Goal: Information Seeking & Learning: Learn about a topic

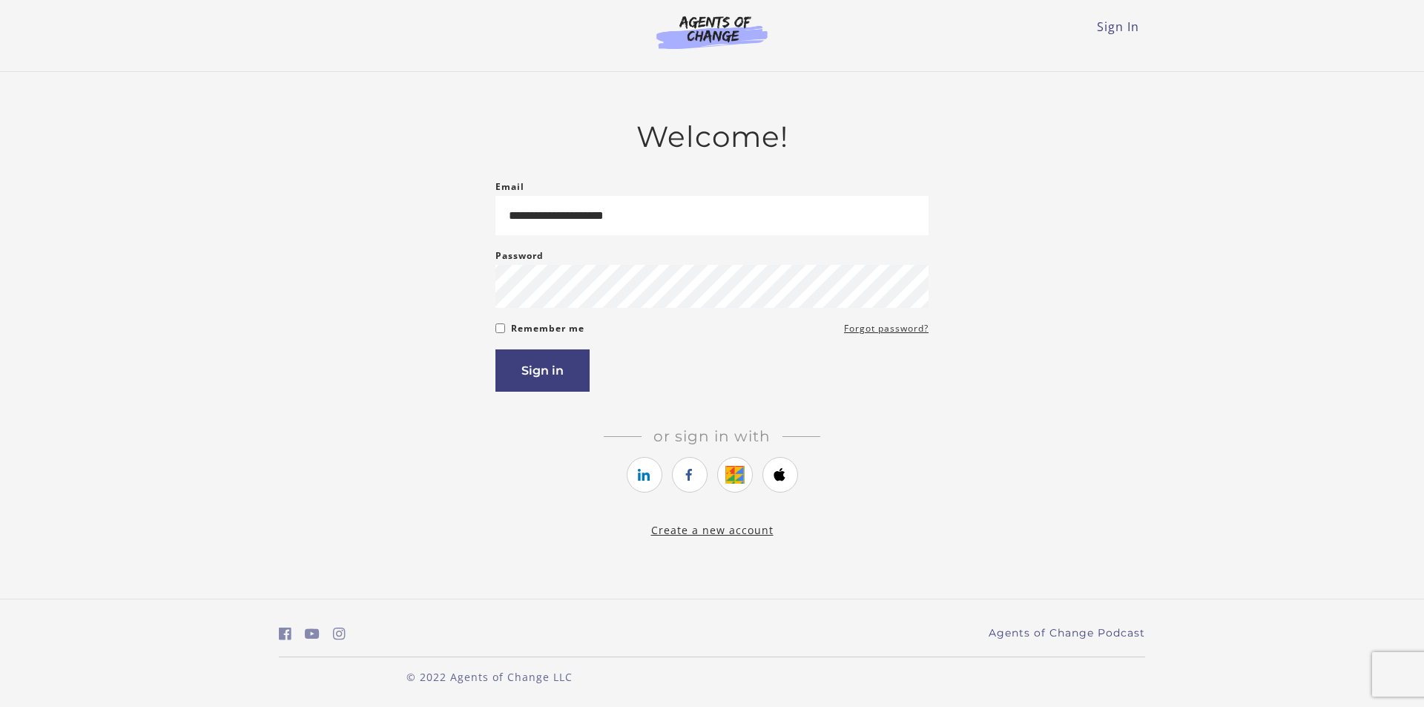
type input "**********"
click at [525, 376] on button "Sign in" at bounding box center [543, 370] width 94 height 42
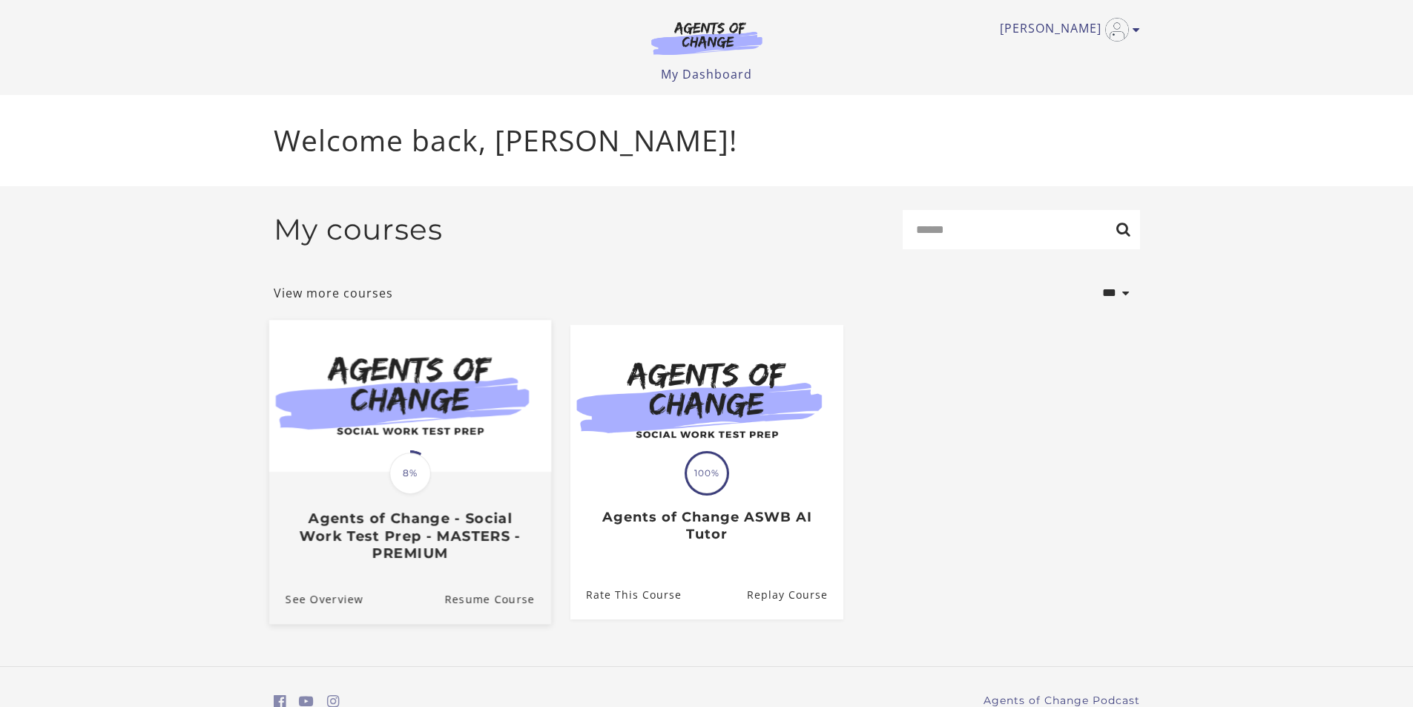
click at [424, 551] on h3 "Agents of Change - Social Work Test Prep - MASTERS - PREMIUM" at bounding box center [409, 536] width 249 height 52
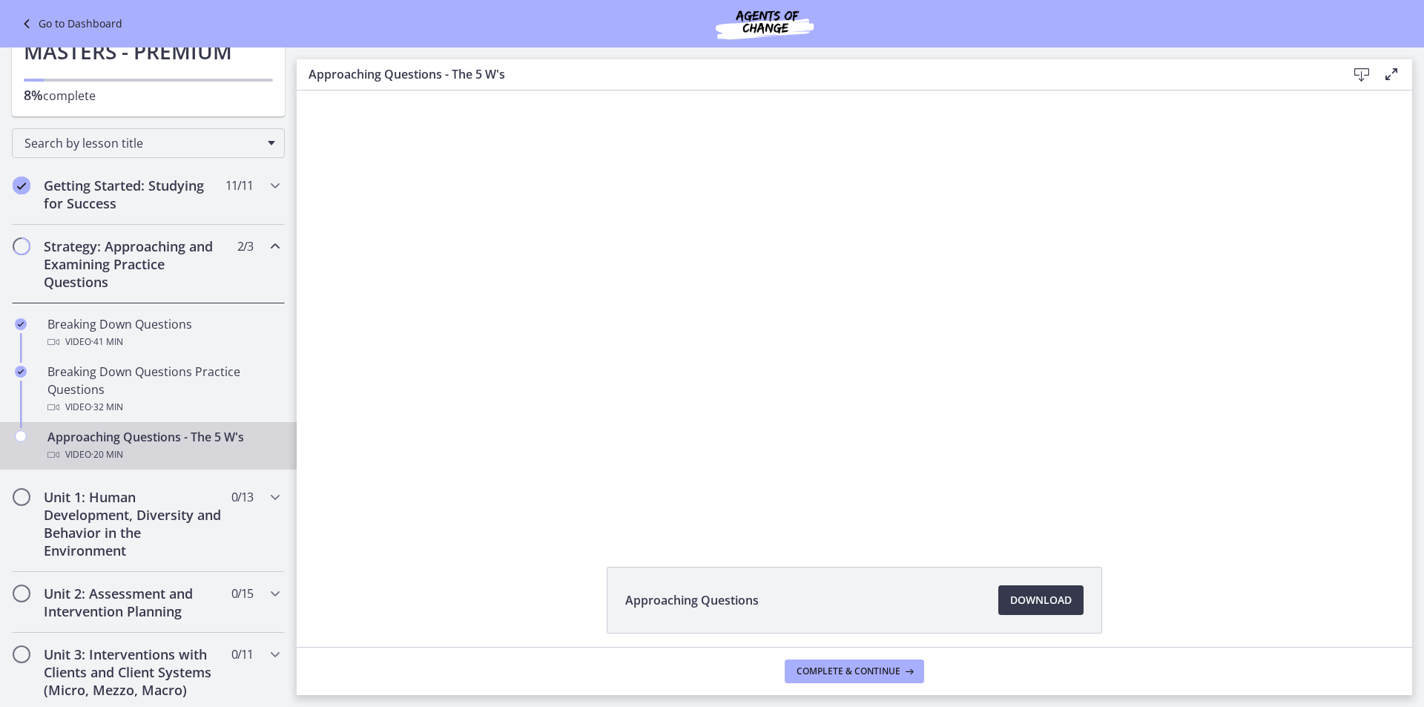
scroll to position [148, 0]
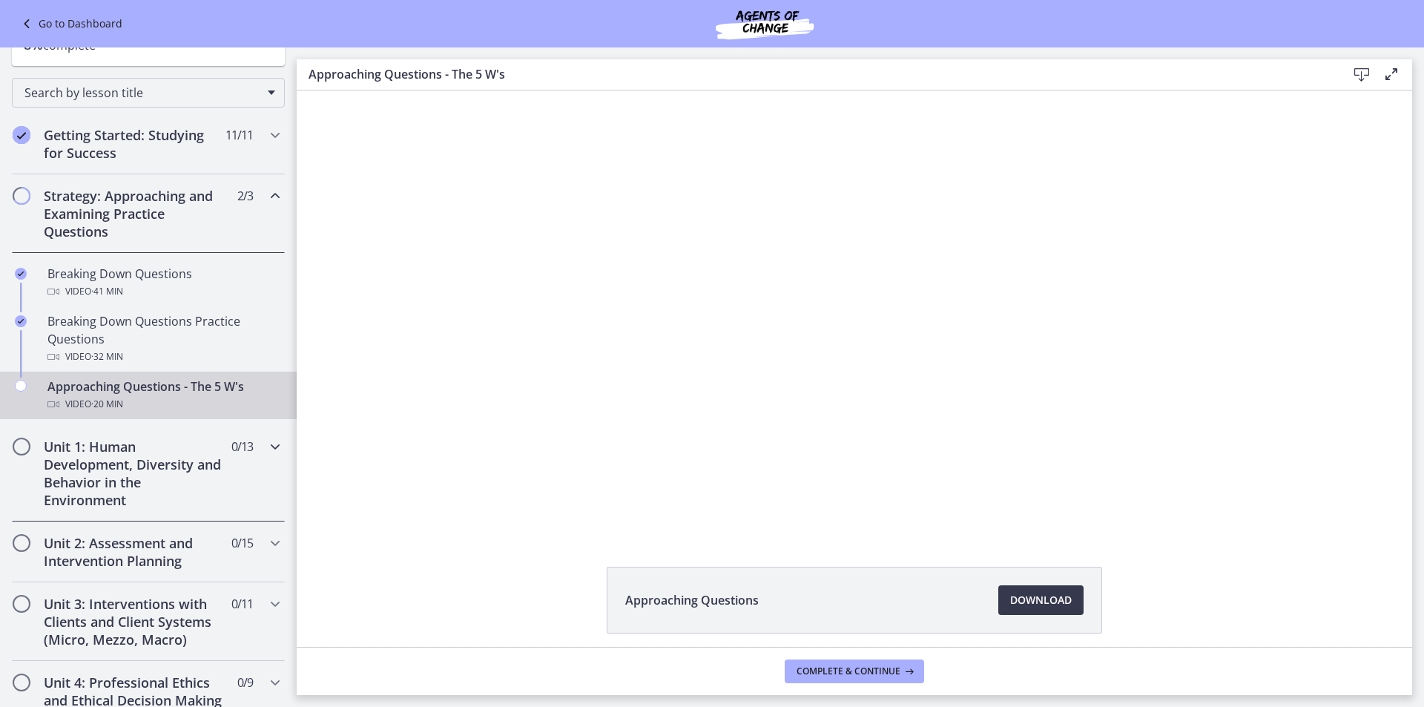
click at [266, 446] on icon "Chapters" at bounding box center [275, 447] width 18 height 18
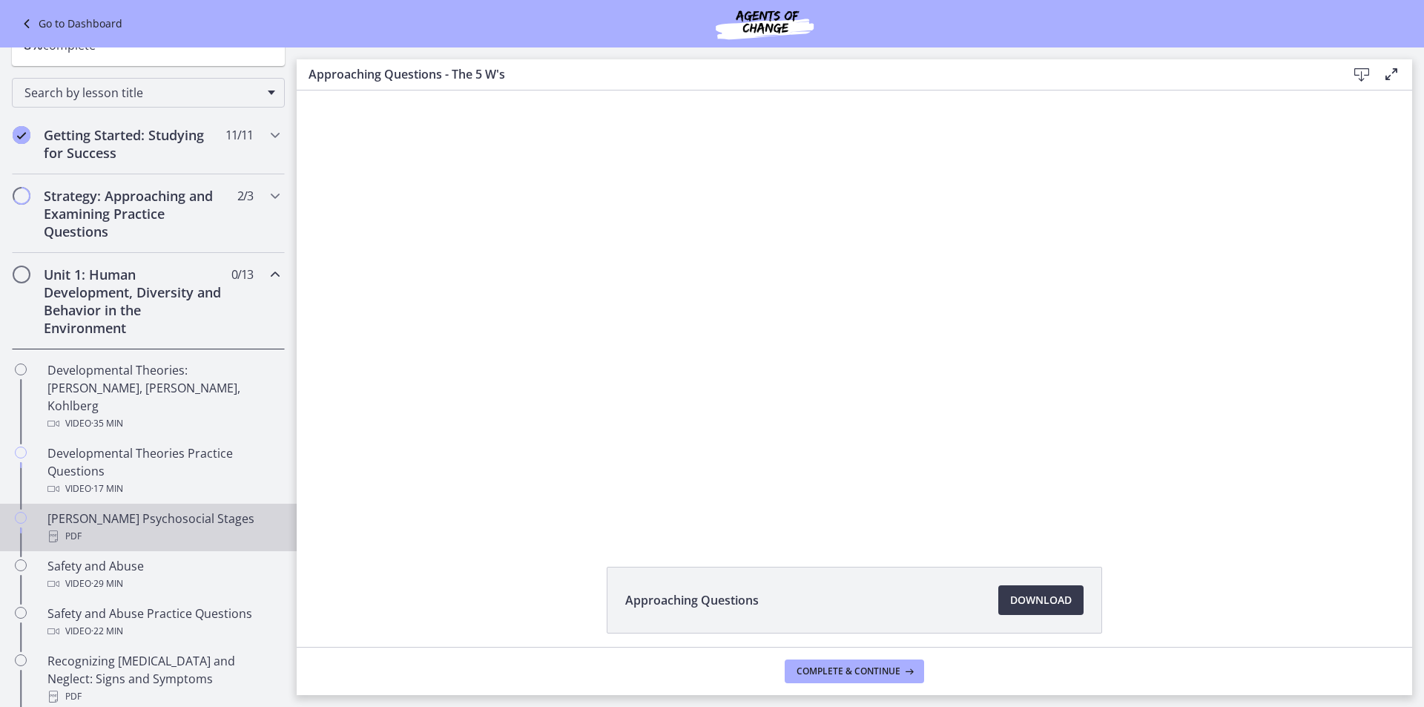
click at [130, 510] on div "[PERSON_NAME] Psychosocial Stages PDF" at bounding box center [162, 528] width 231 height 36
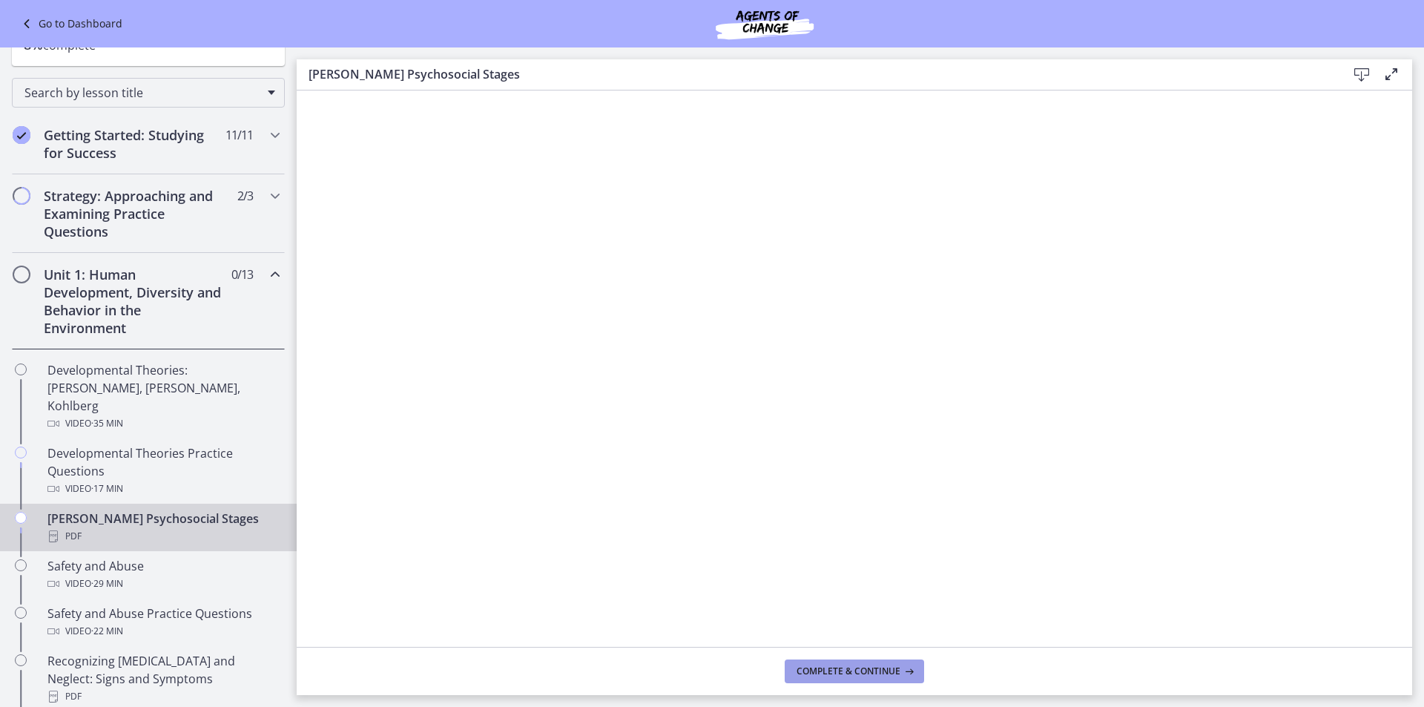
click at [906, 671] on icon at bounding box center [908, 671] width 15 height 12
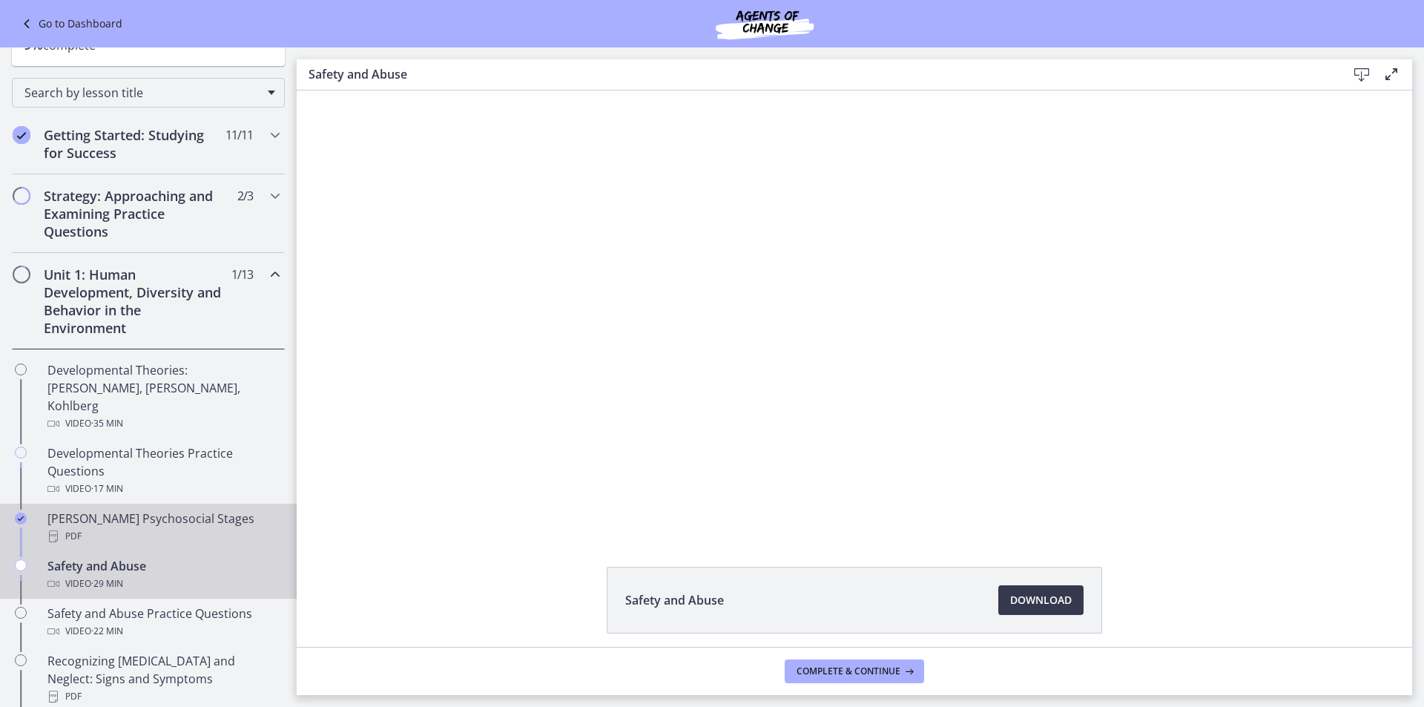
click at [180, 510] on div "[PERSON_NAME] Psychosocial Stages PDF" at bounding box center [162, 528] width 231 height 36
